Goal: Task Accomplishment & Management: Use online tool/utility

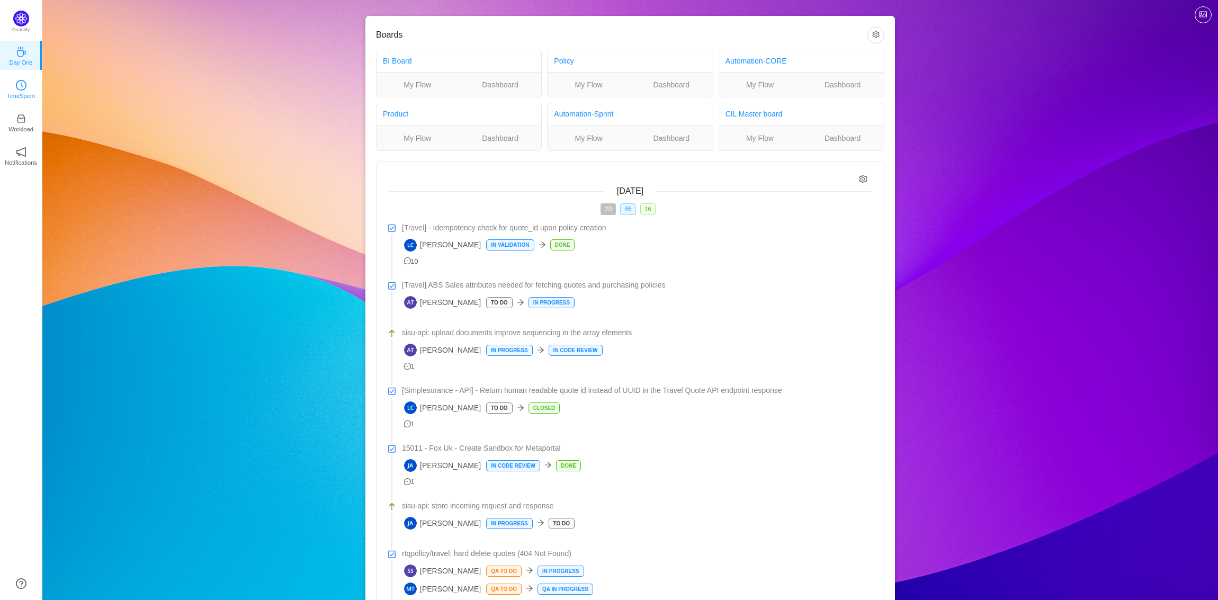
click at [26, 91] on link "TimeSpent" at bounding box center [21, 88] width 11 height 11
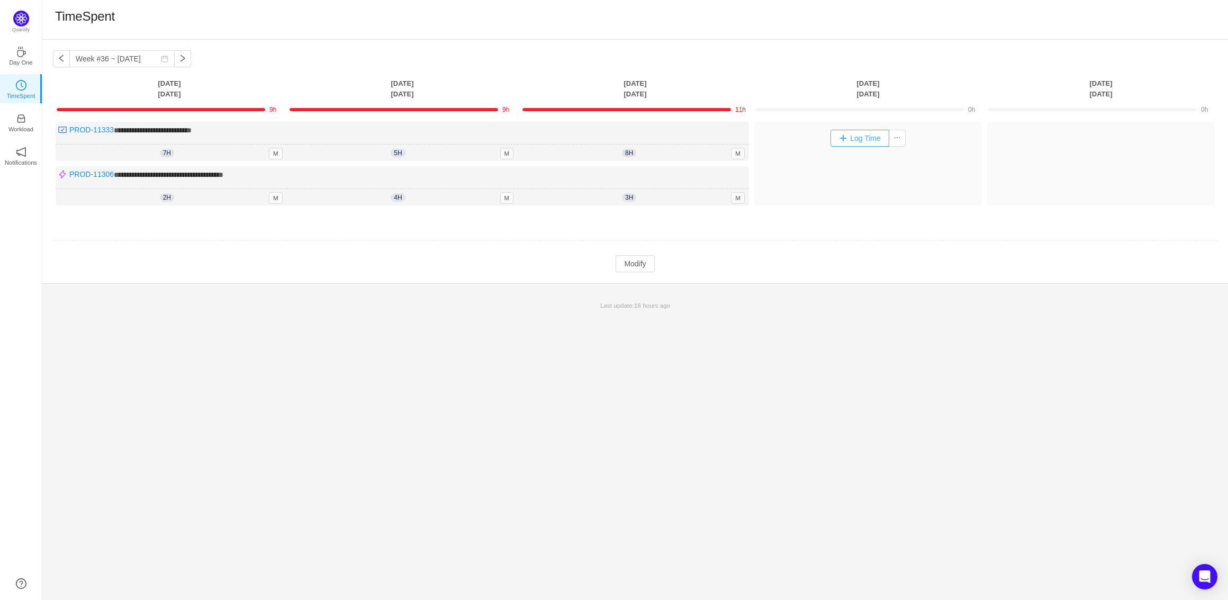
click at [857, 141] on button "Log Time" at bounding box center [860, 138] width 59 height 17
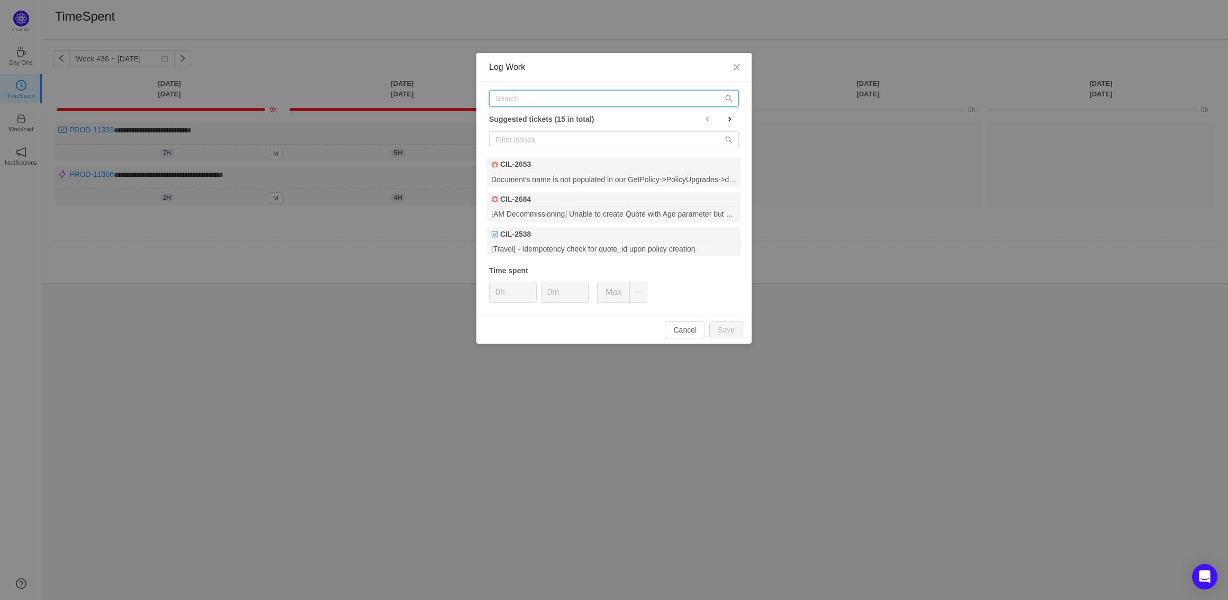
click at [634, 102] on input "text" at bounding box center [614, 98] width 250 height 17
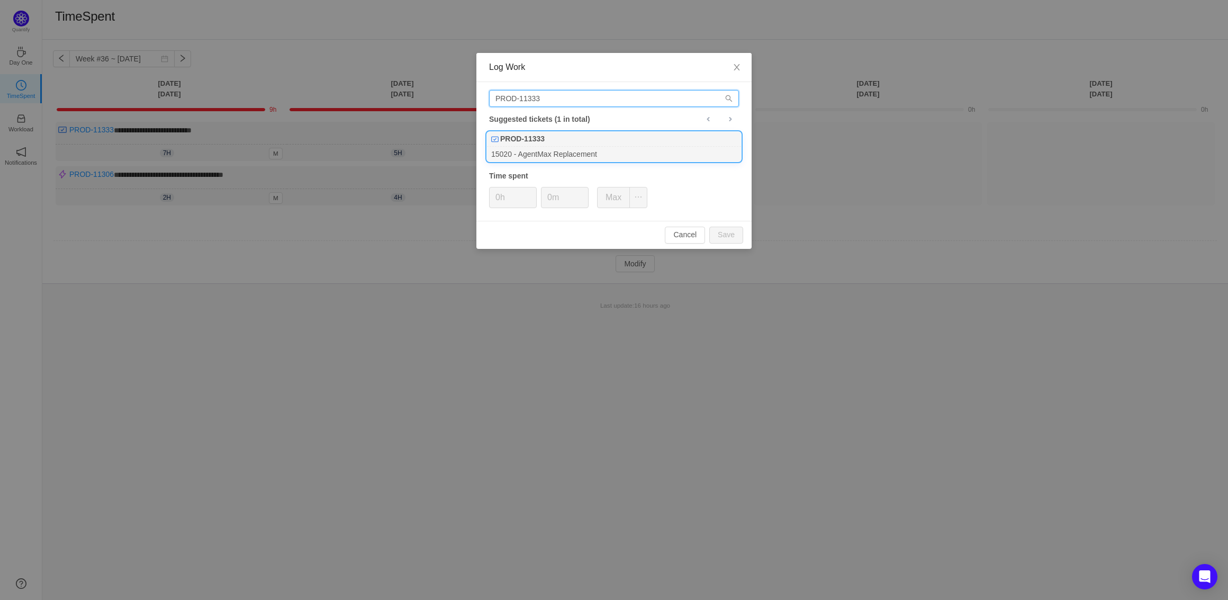
type input "PROD-11333"
click at [627, 135] on div "PROD-11333" at bounding box center [614, 139] width 254 height 15
click at [531, 193] on icon "icon: up" at bounding box center [531, 194] width 4 height 4
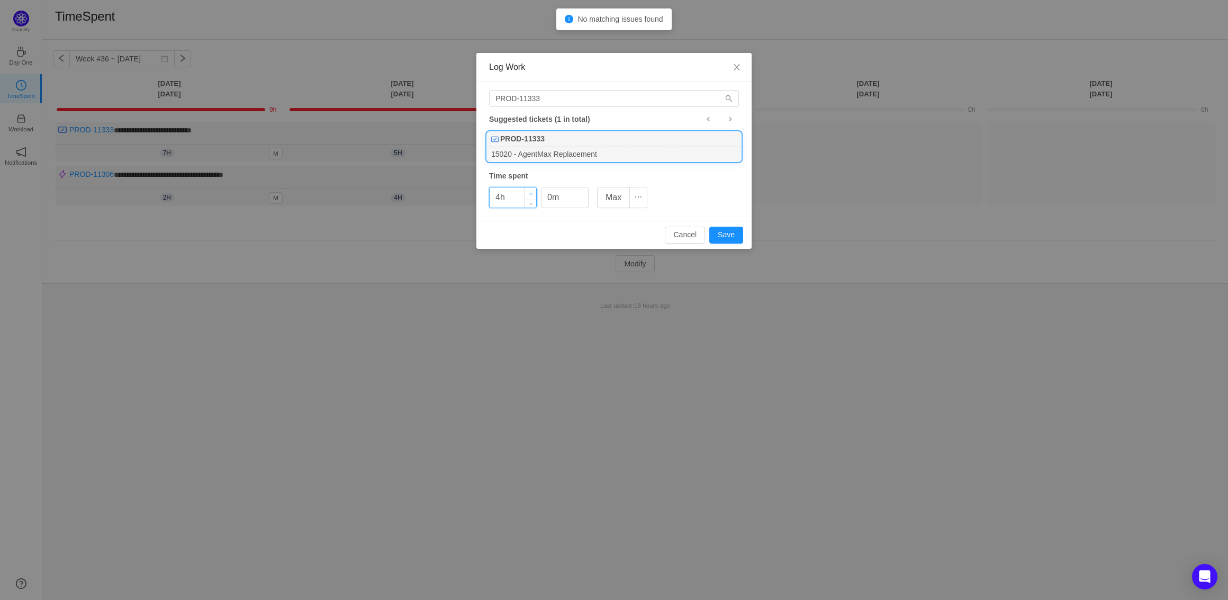
click at [531, 193] on icon "icon: up" at bounding box center [531, 194] width 4 height 4
click at [730, 240] on button "Save" at bounding box center [727, 235] width 34 height 17
type input "0h"
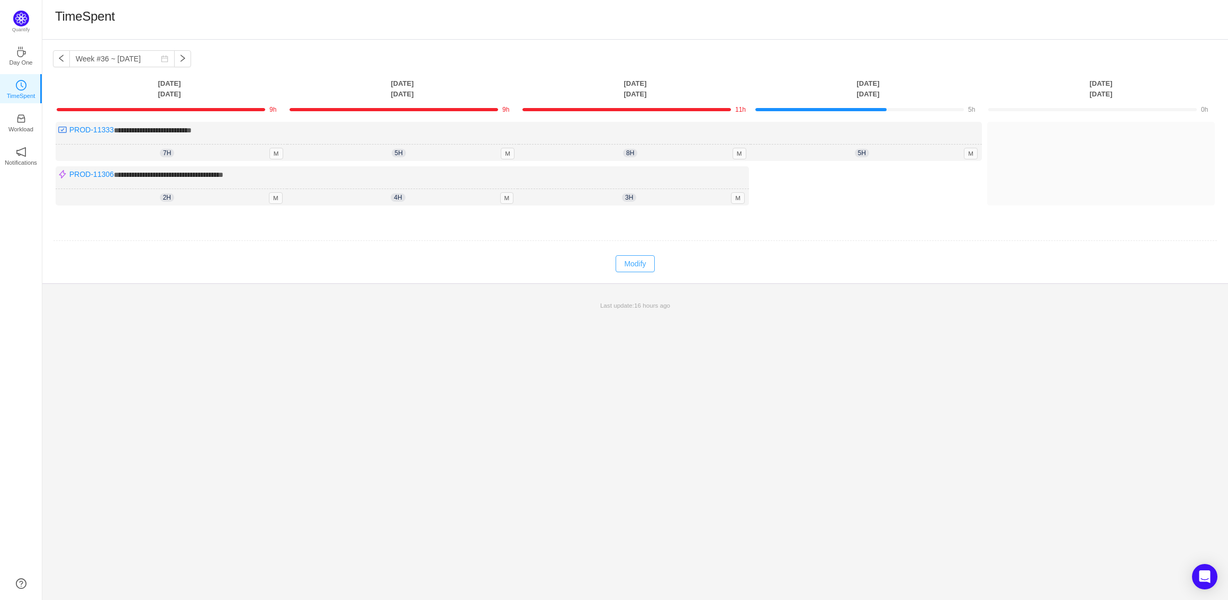
click at [640, 262] on button "Modify" at bounding box center [635, 263] width 39 height 17
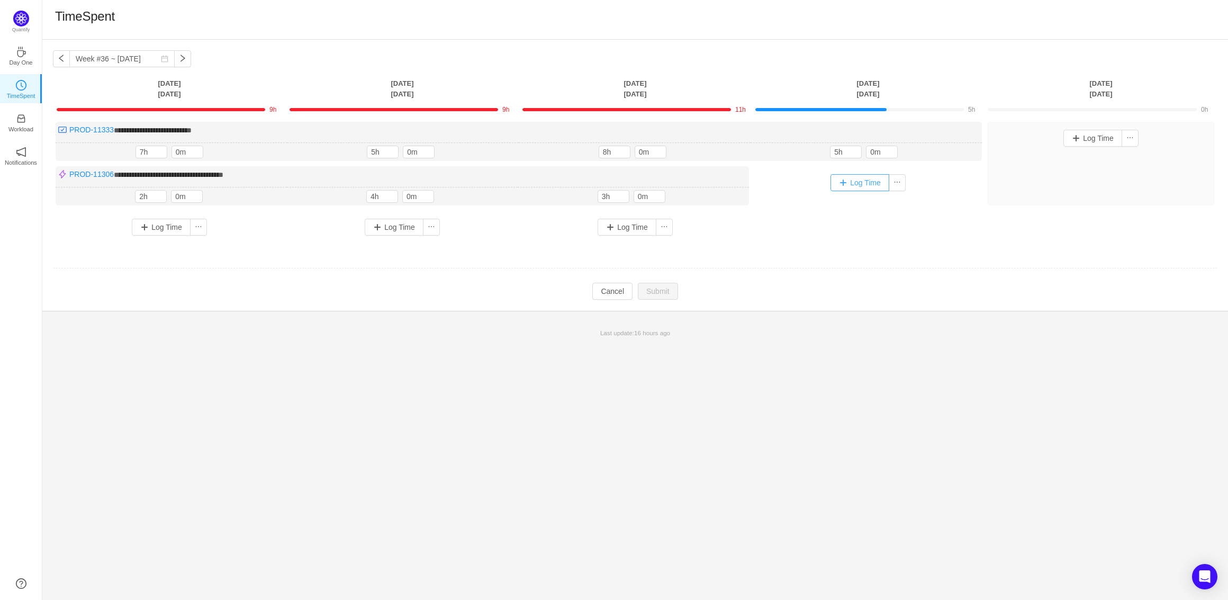
click at [872, 178] on button "Log Time" at bounding box center [860, 182] width 59 height 17
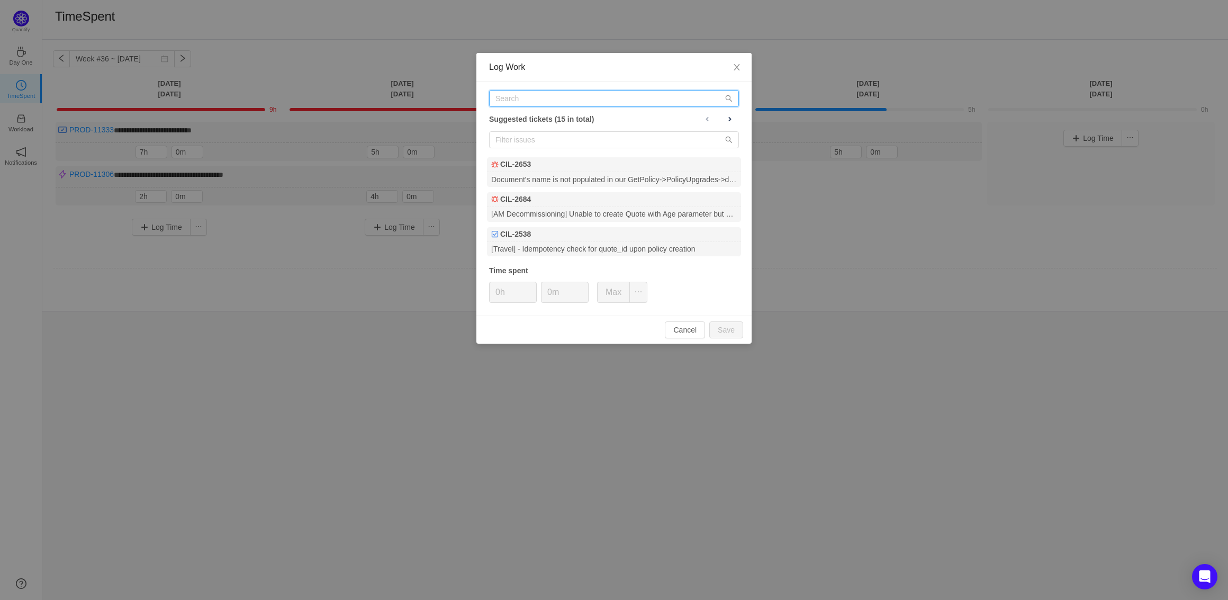
click at [530, 103] on input "text" at bounding box center [614, 98] width 250 height 17
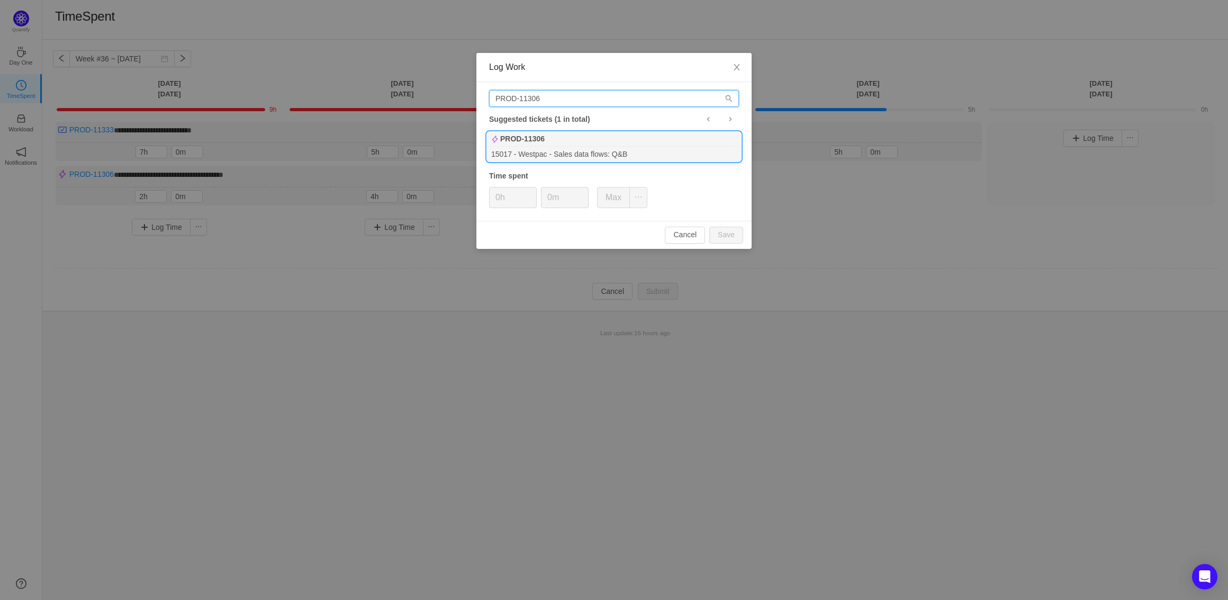
type input "PROD-11306"
click at [531, 154] on div "15017 - Westpac - Sales data flows: Q&B" at bounding box center [614, 154] width 254 height 14
click at [736, 238] on button "Save" at bounding box center [727, 235] width 34 height 17
type input "0h"
